Goal: Information Seeking & Learning: Learn about a topic

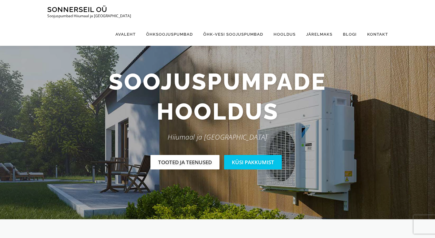
click at [184, 161] on link "Tooted ja teenused" at bounding box center [184, 162] width 69 height 14
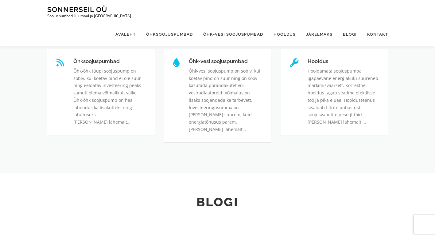
scroll to position [196, 0]
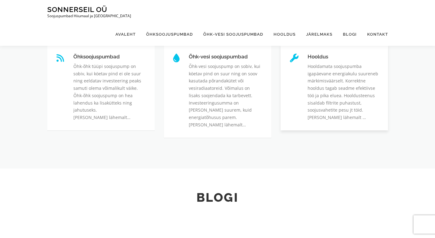
click at [307, 54] on link "Hooldus" at bounding box center [307, 54] width 0 height 0
click at [189, 54] on link "Õhk-vesi soojuspumbad" at bounding box center [189, 54] width 0 height 0
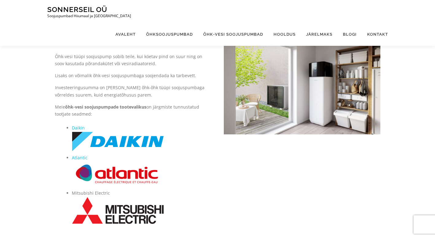
scroll to position [31, 0]
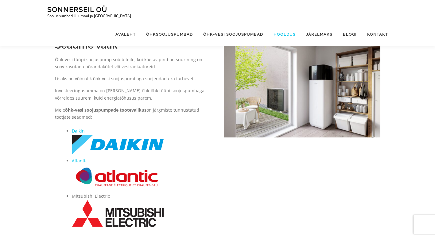
click at [292, 23] on link "Hooldus" at bounding box center [284, 34] width 33 height 23
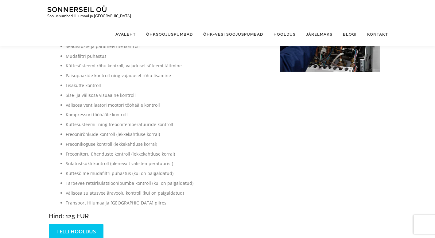
scroll to position [368, 0]
